Goal: Information Seeking & Learning: Learn about a topic

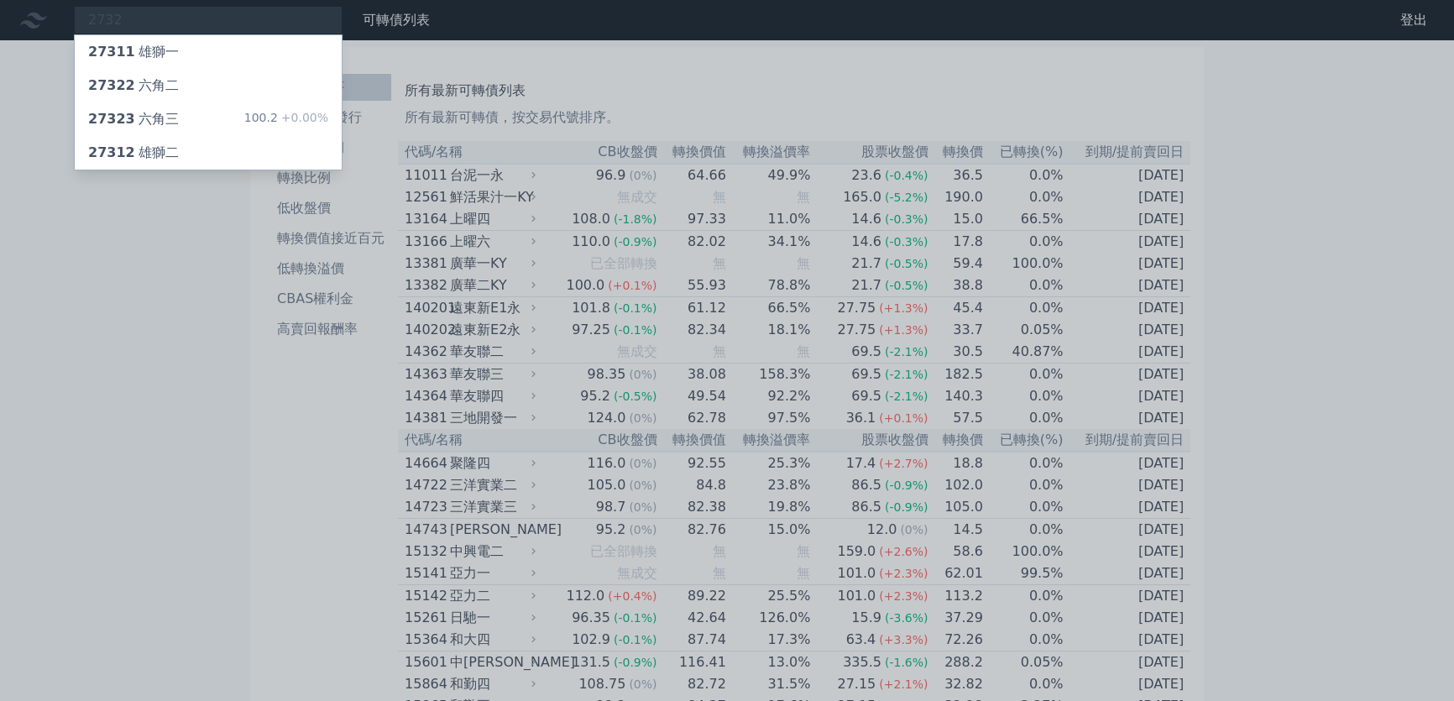
type input "2732"
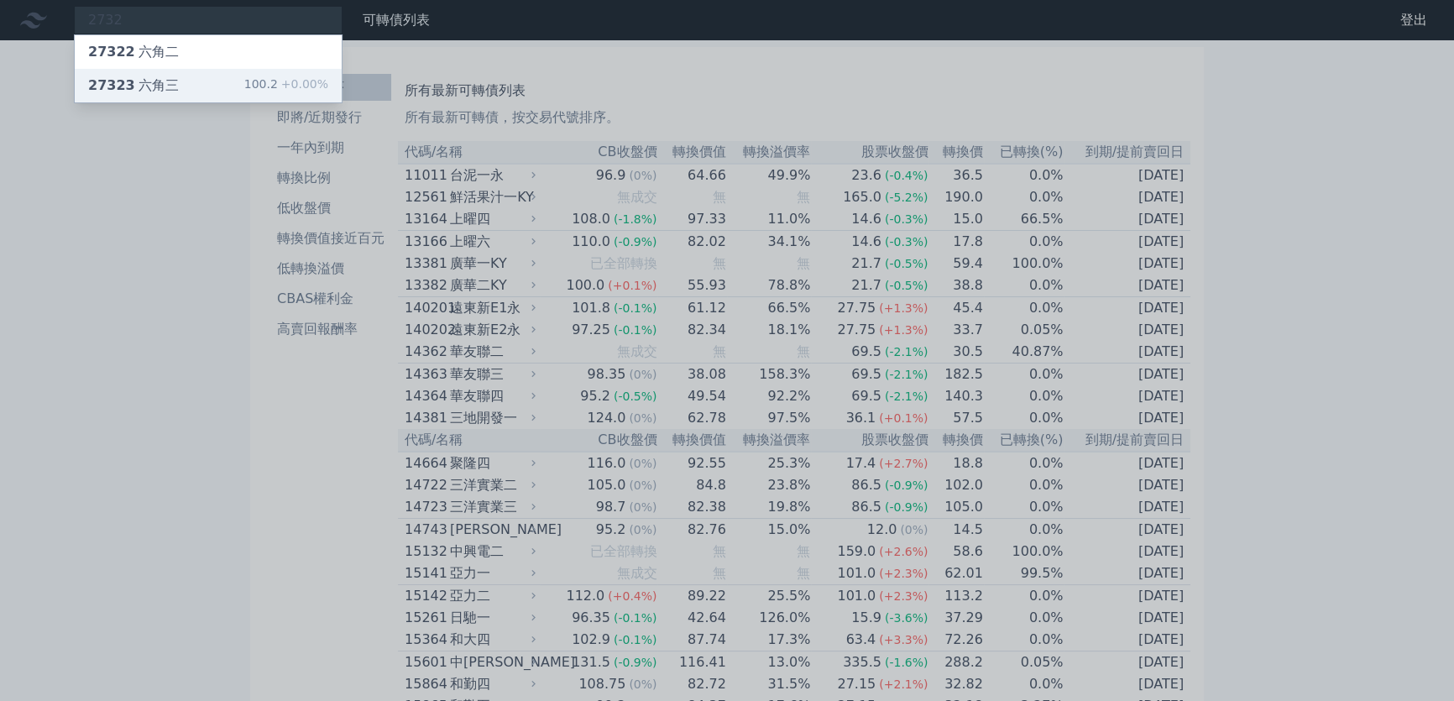
click at [217, 89] on div "27323 六角三 100.2 +0.00%" at bounding box center [208, 86] width 267 height 34
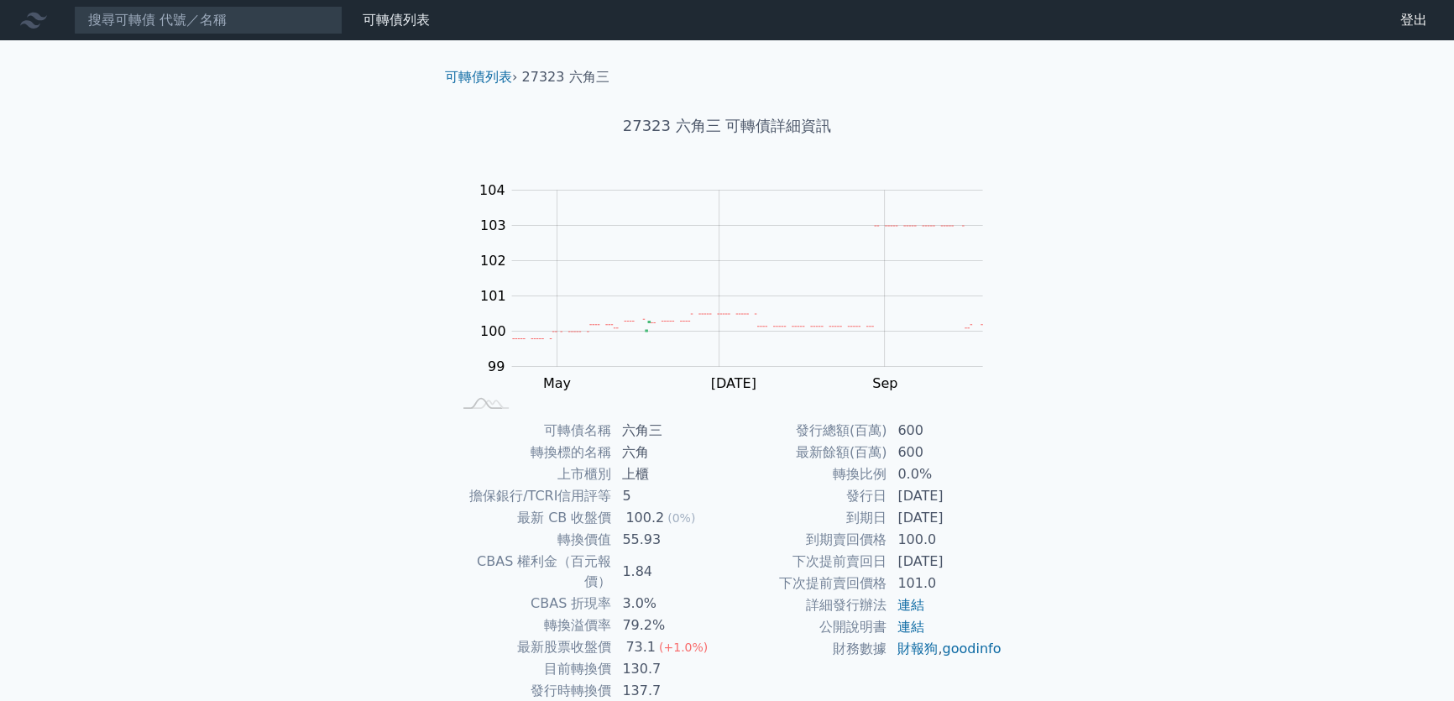
scroll to position [76, 0]
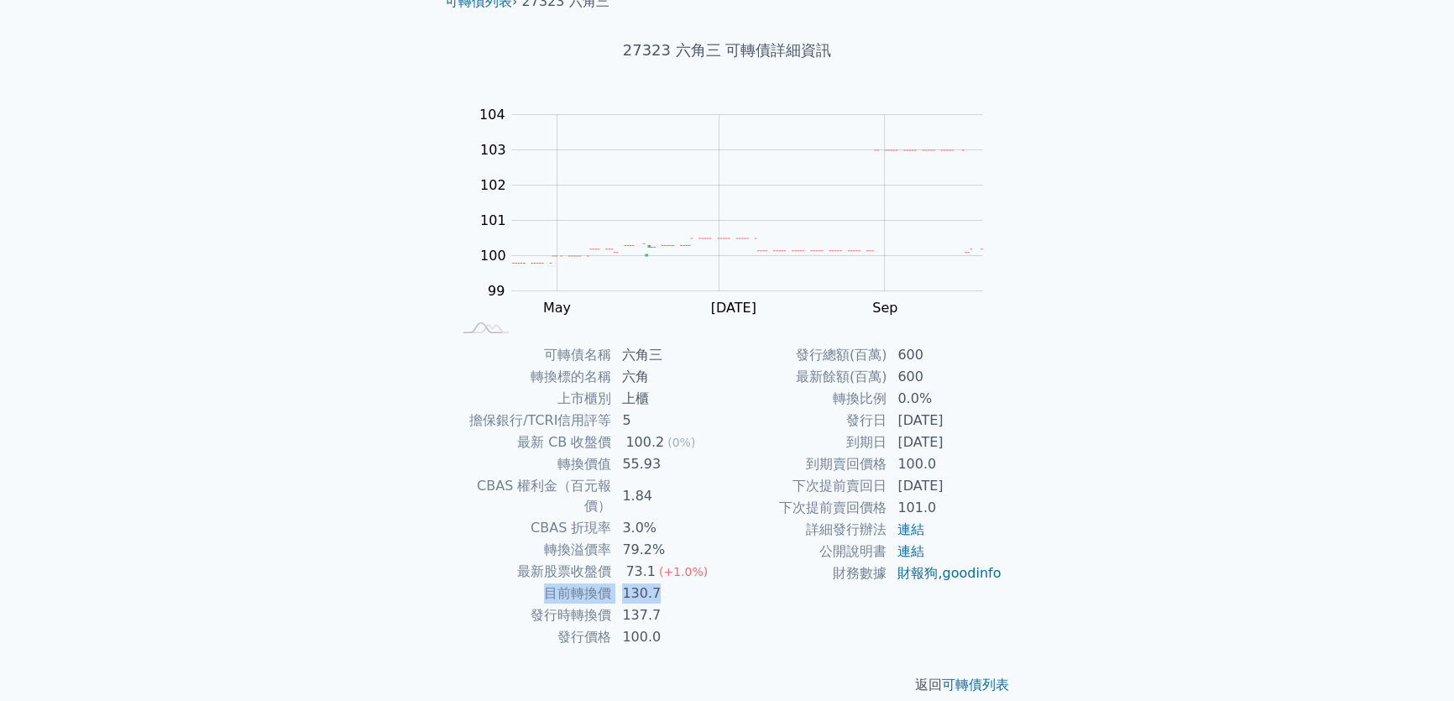
drag, startPoint x: 538, startPoint y: 567, endPoint x: 681, endPoint y: 568, distance: 142.7
click at [681, 582] on tr "目前轉換價 130.7" at bounding box center [588, 593] width 275 height 22
click at [704, 582] on td "130.7" at bounding box center [669, 593] width 115 height 22
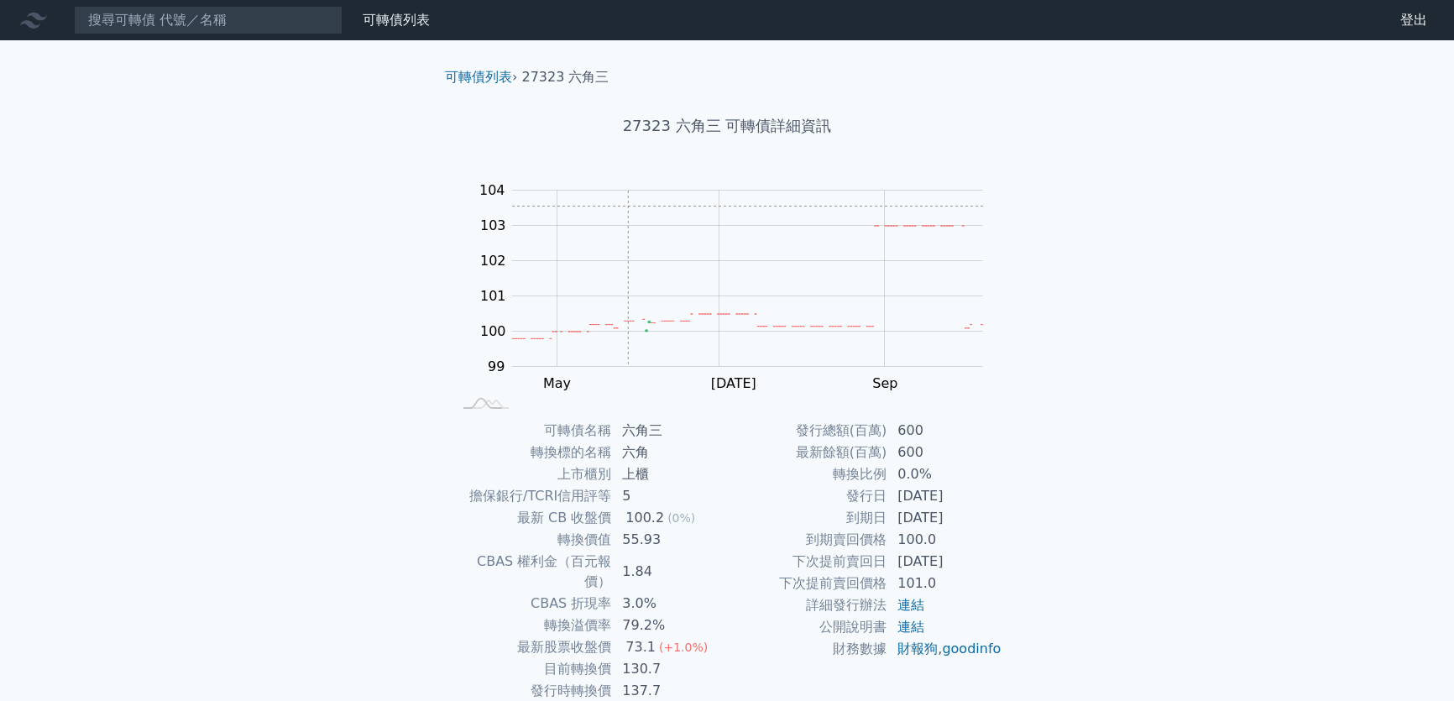
scroll to position [76, 0]
